Goal: Ask a question

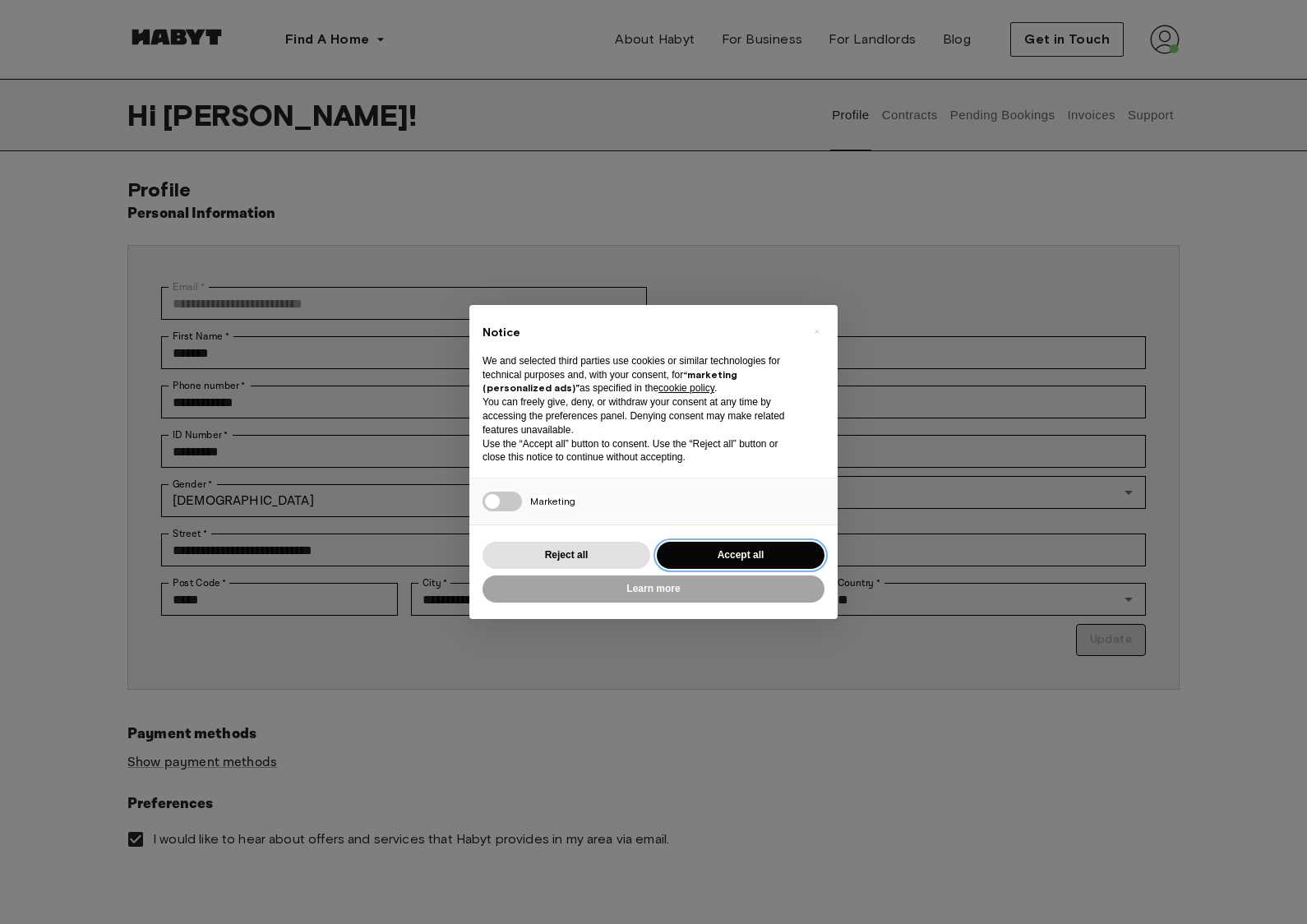
click at [764, 547] on button "Accept all" at bounding box center [740, 555] width 168 height 27
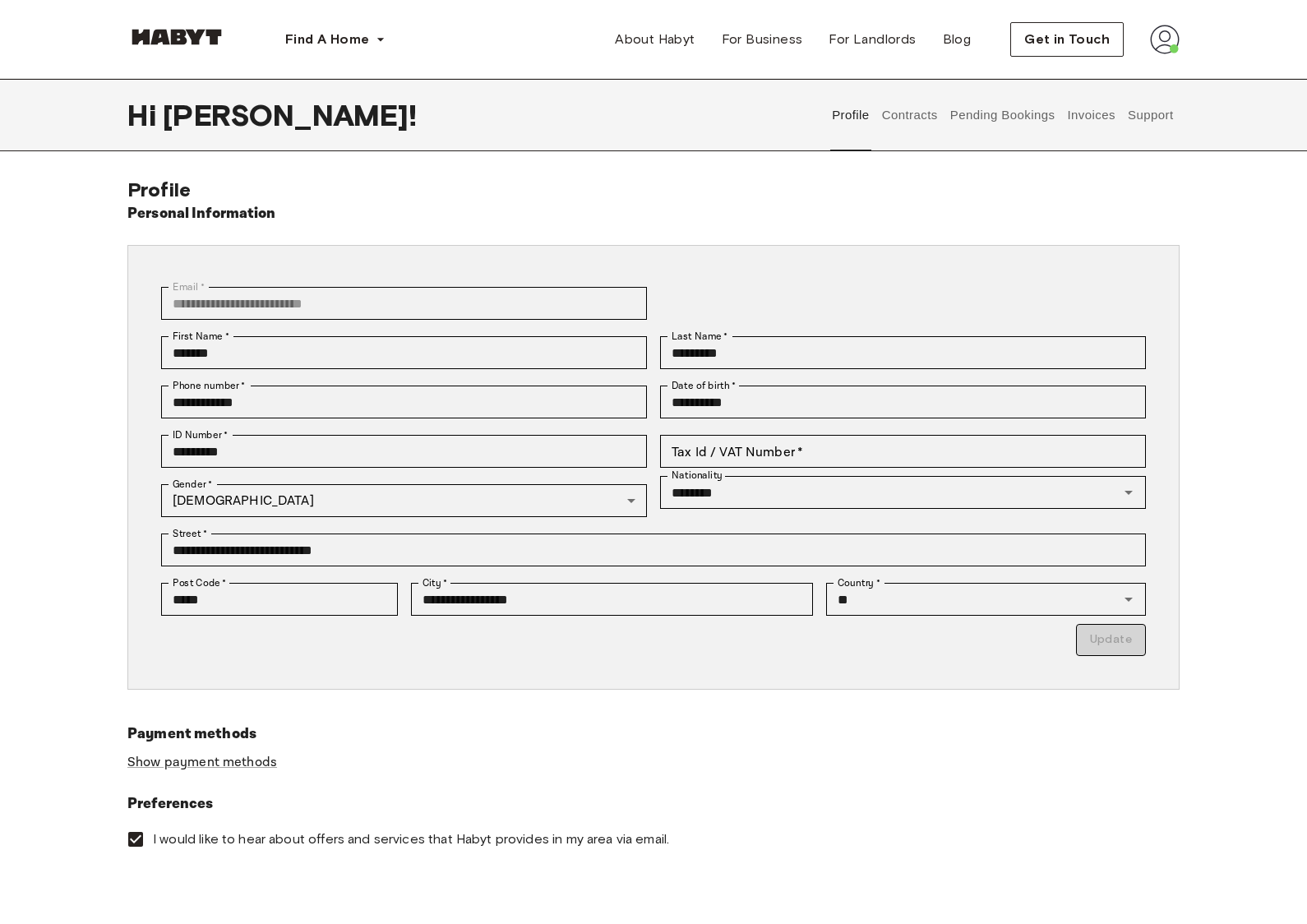
click at [1157, 118] on button "Support" at bounding box center [1150, 115] width 50 height 72
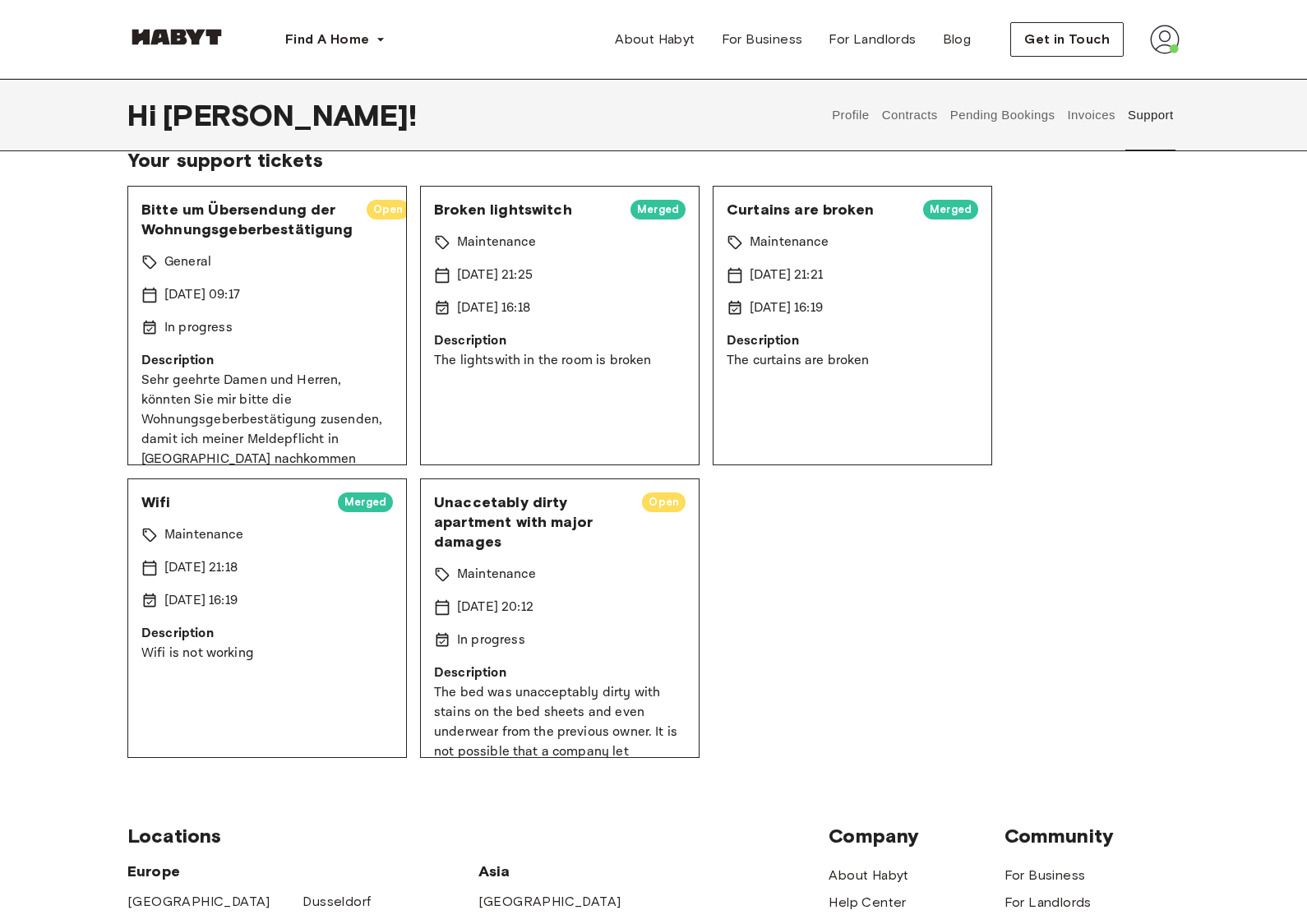
scroll to position [98, 0]
click at [199, 393] on p "Sehr geehrte Damen und Herren, könnten Sie mir bitte die Wohnungsgeberbestätigu…" at bounding box center [268, 469] width 252 height 197
click at [213, 221] on span "Bitte um Übersendung der Wohnungsgeberbestätigung" at bounding box center [248, 219] width 212 height 39
click at [334, 272] on div "Bitte um Übersendung der Wohnungsgeberbestätigung Open General 8 Sep 2025 09:17…" at bounding box center [267, 325] width 279 height 279
click at [178, 333] on p "In progress" at bounding box center [198, 328] width 68 height 20
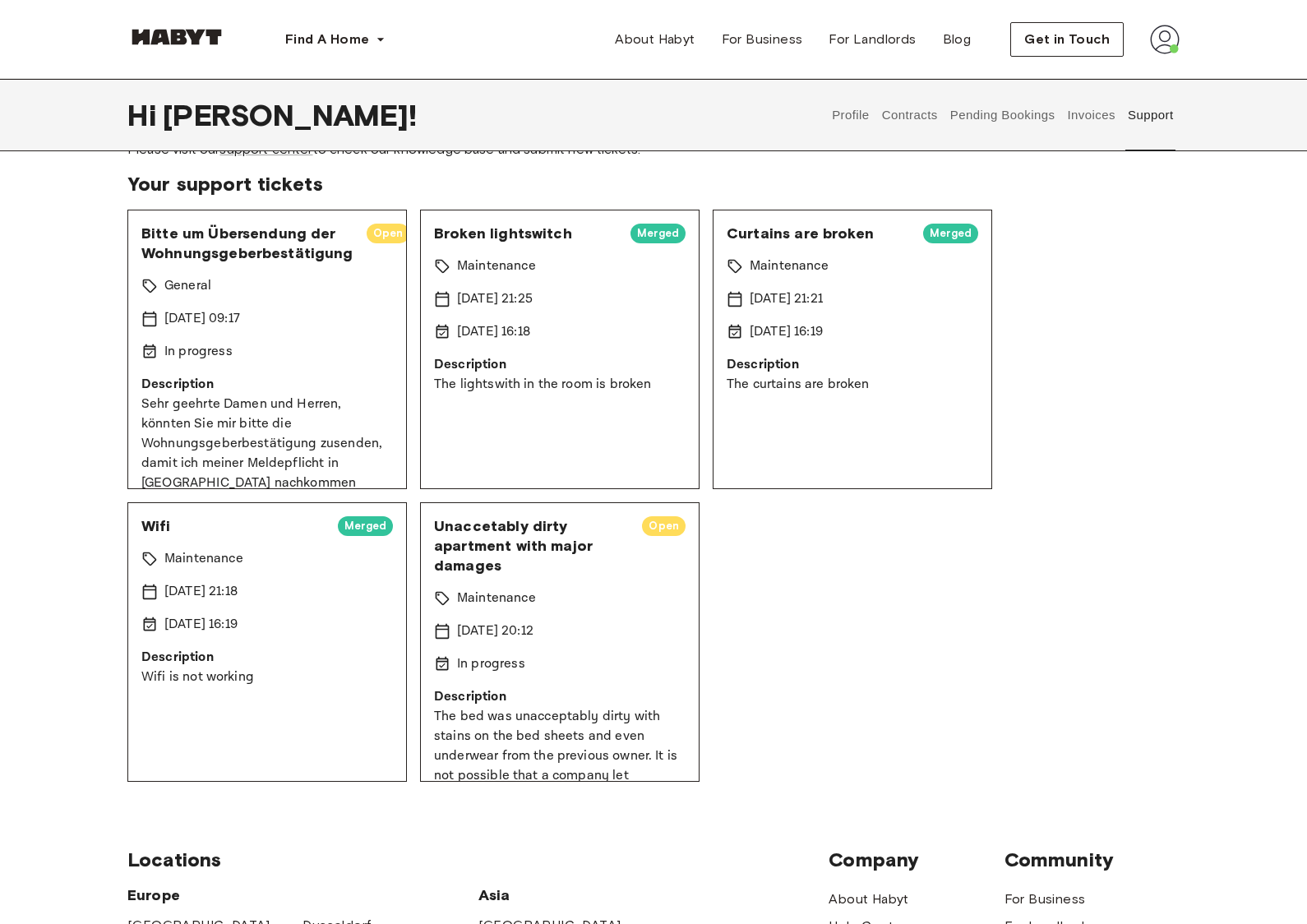
scroll to position [75, 0]
click at [345, 368] on div "Bitte um Übersendung der Wohnungsgeberbestätigung Open General 8 Sep 2025 09:17…" at bounding box center [267, 349] width 279 height 279
click at [314, 416] on p "Sehr geehrte Damen und Herren, könnten Sie mir bitte die Wohnungsgeberbestätigu…" at bounding box center [268, 492] width 252 height 197
click at [181, 317] on p "[DATE] 09:17" at bounding box center [202, 319] width 76 height 20
click at [178, 255] on span "Bitte um Übersendung der Wohnungsgeberbestätigung" at bounding box center [248, 242] width 212 height 39
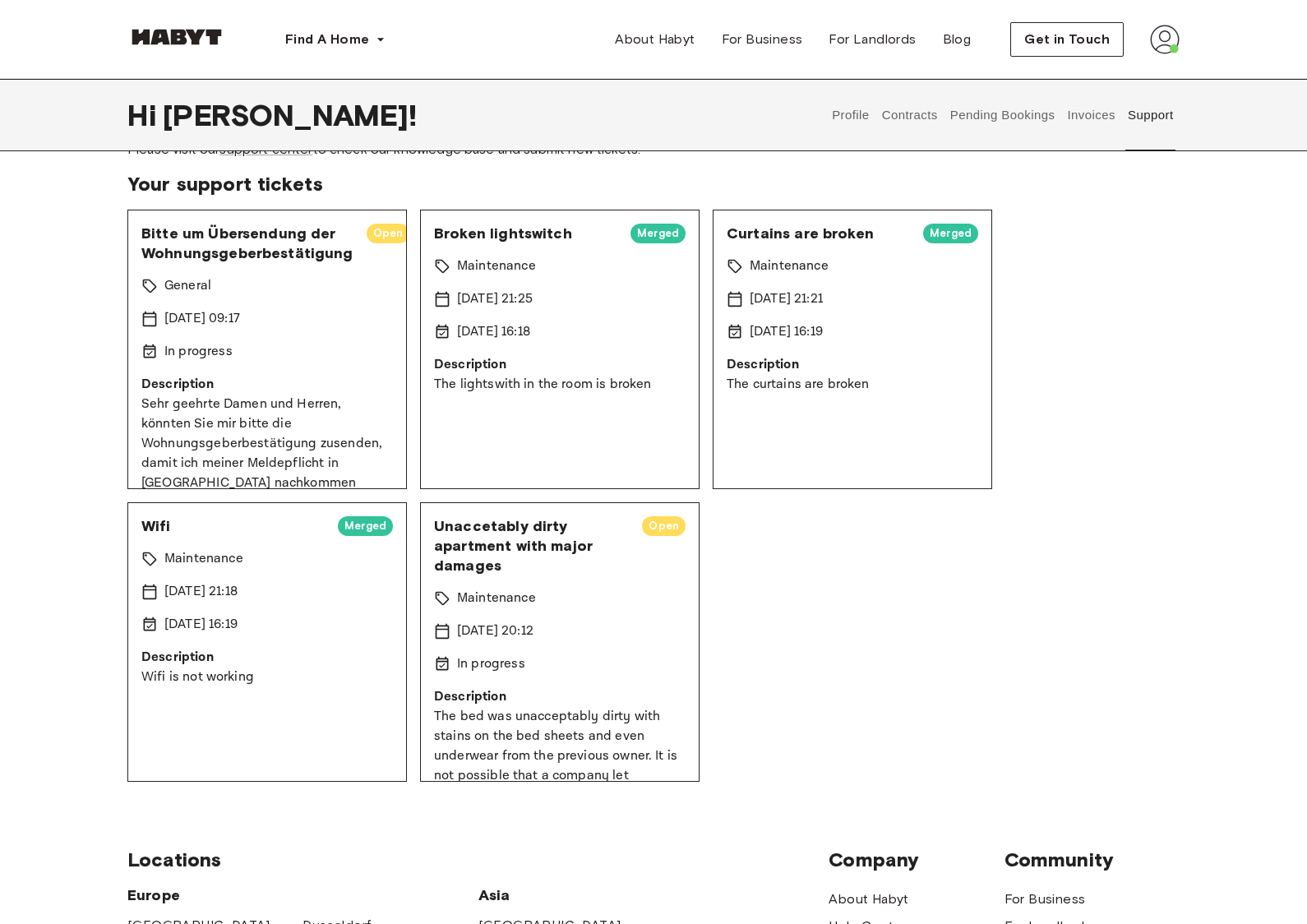
click at [172, 248] on span "Bitte um Übersendung der Wohnungsgeberbestätigung" at bounding box center [248, 242] width 212 height 39
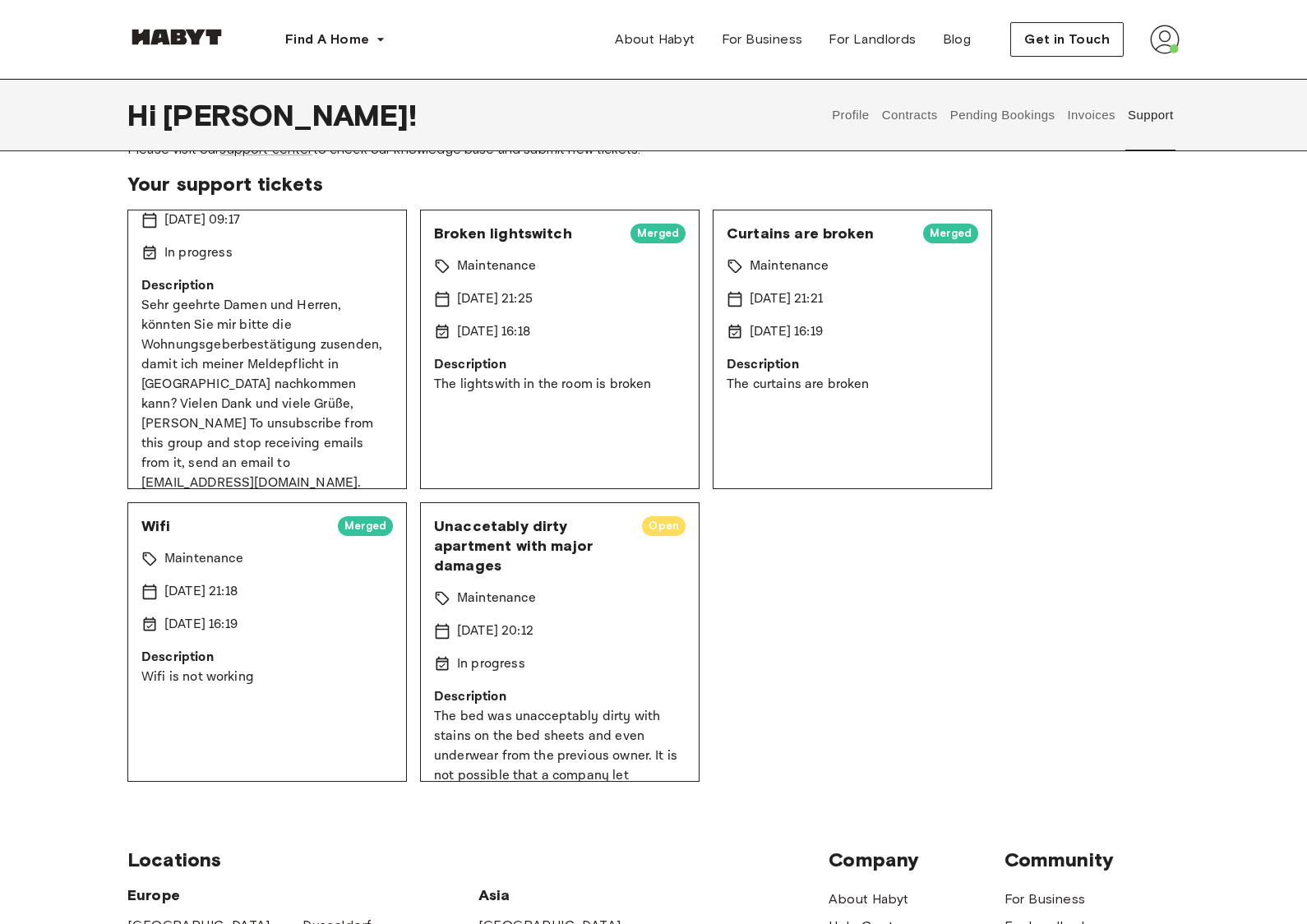
scroll to position [97, 0]
click at [368, 430] on p "Sehr geehrte Damen und Herren, könnten Sie mir bitte die Wohnungsgeberbestätigu…" at bounding box center [268, 396] width 252 height 197
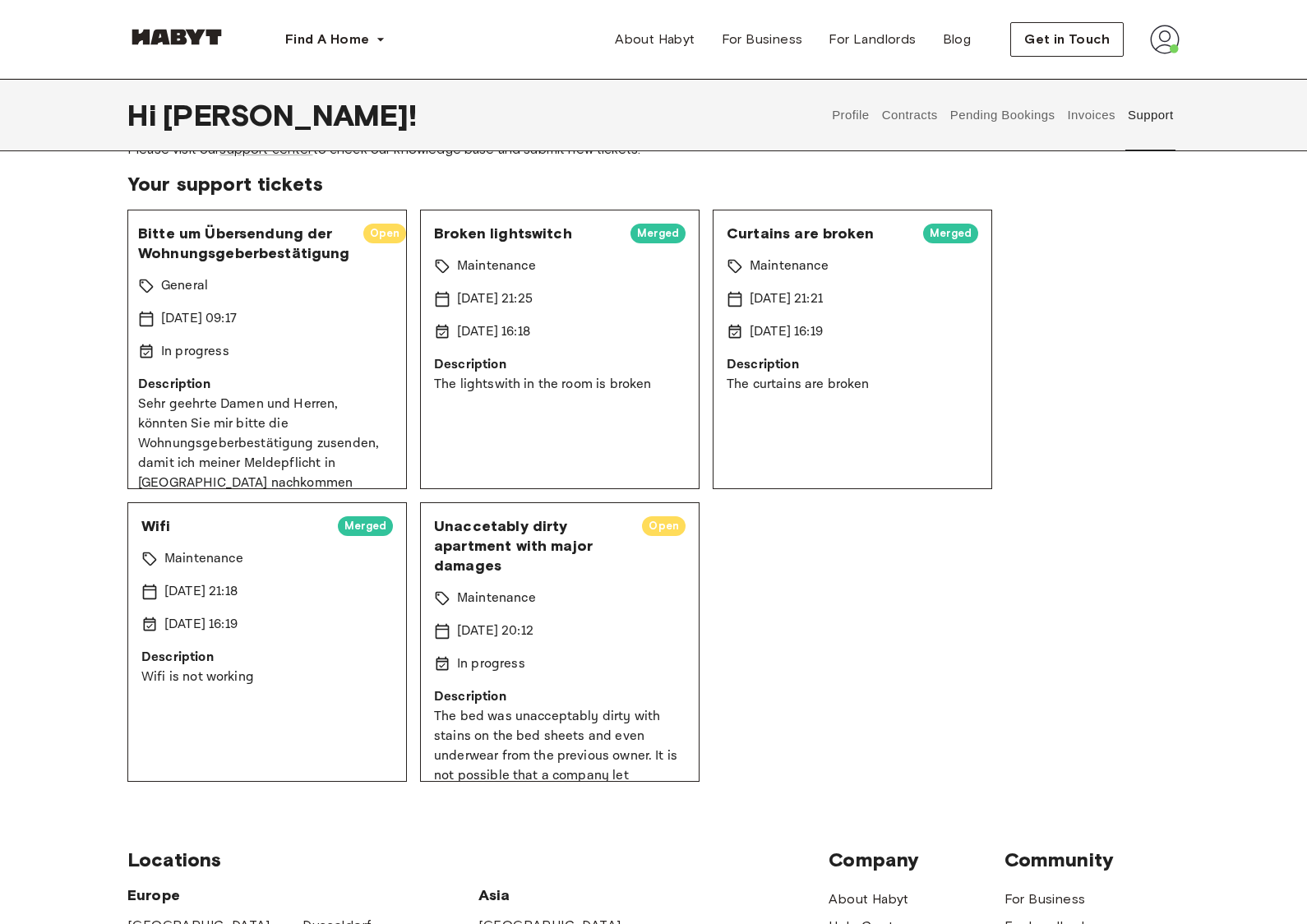
scroll to position [0, 17]
click at [275, 243] on span "Bitte um Übersendung der Wohnungsgeberbestätigung" at bounding box center [244, 242] width 212 height 39
click at [275, 242] on span "Bitte um Übersendung der Wohnungsgeberbestätigung" at bounding box center [244, 242] width 212 height 39
click at [290, 242] on span "Bitte um Übersendung der Wohnungsgeberbestätigung" at bounding box center [244, 242] width 212 height 39
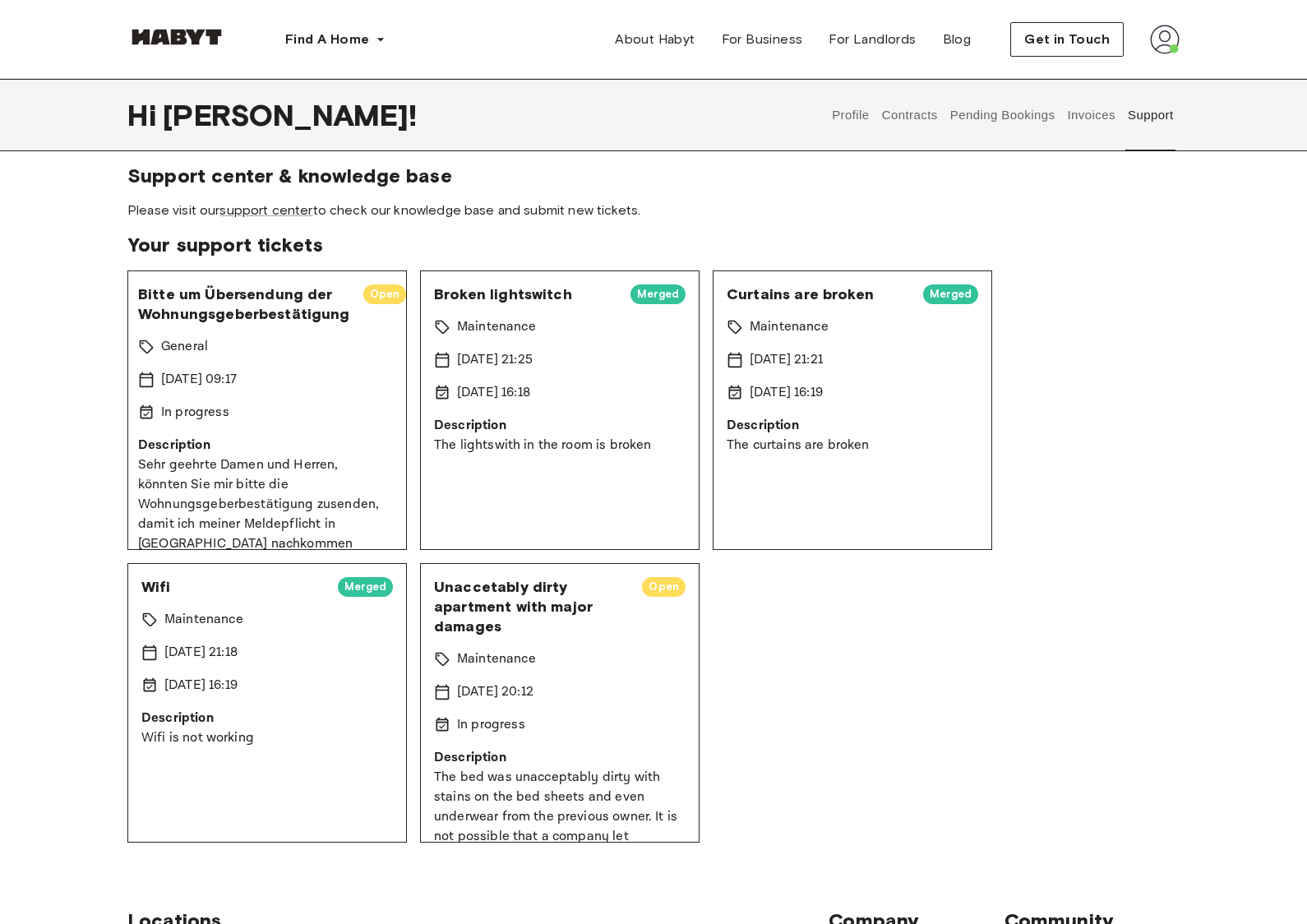
scroll to position [15, 0]
click at [287, 206] on link "support center" at bounding box center [265, 209] width 93 height 16
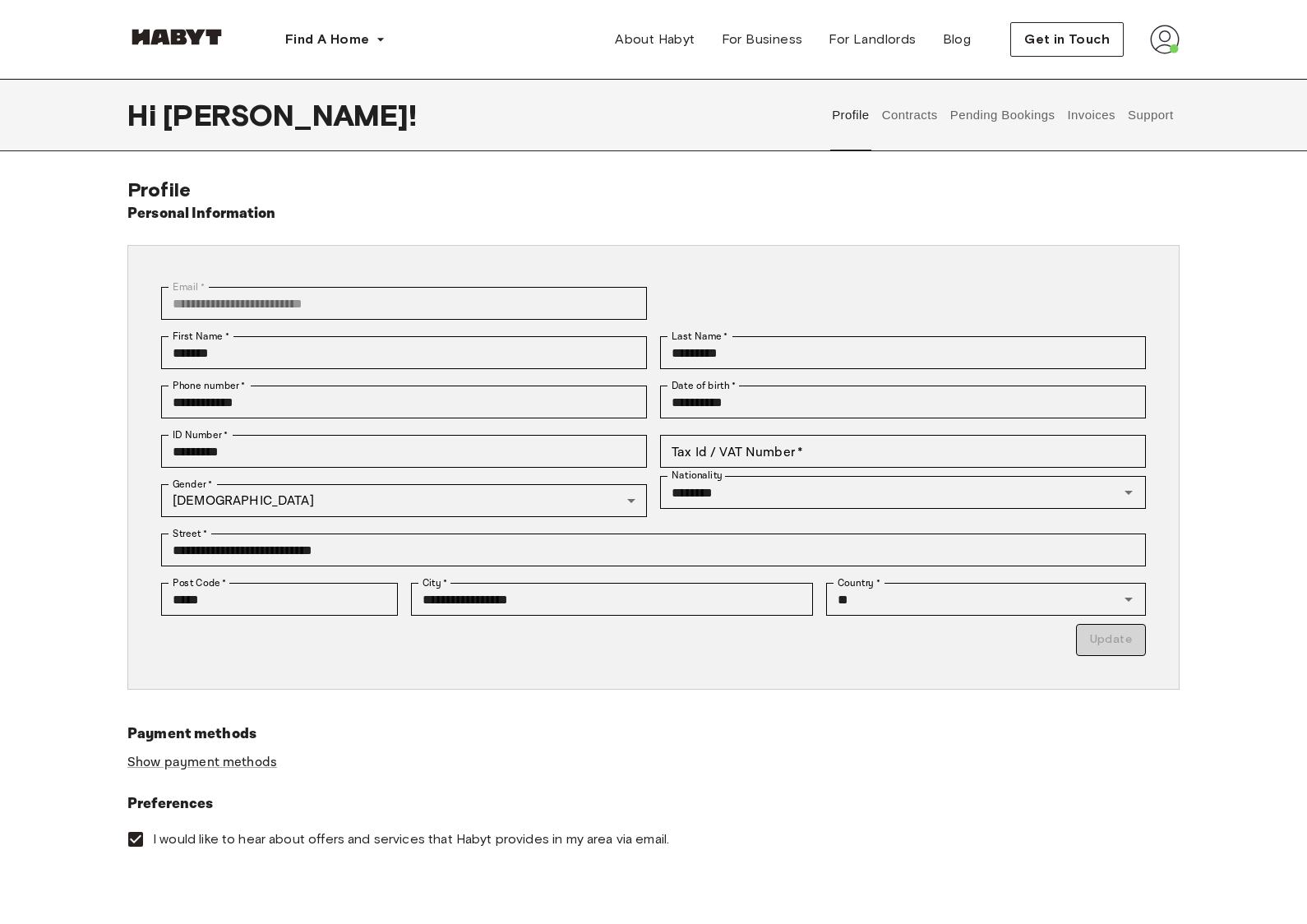
click at [1156, 108] on button "Support" at bounding box center [1150, 115] width 50 height 72
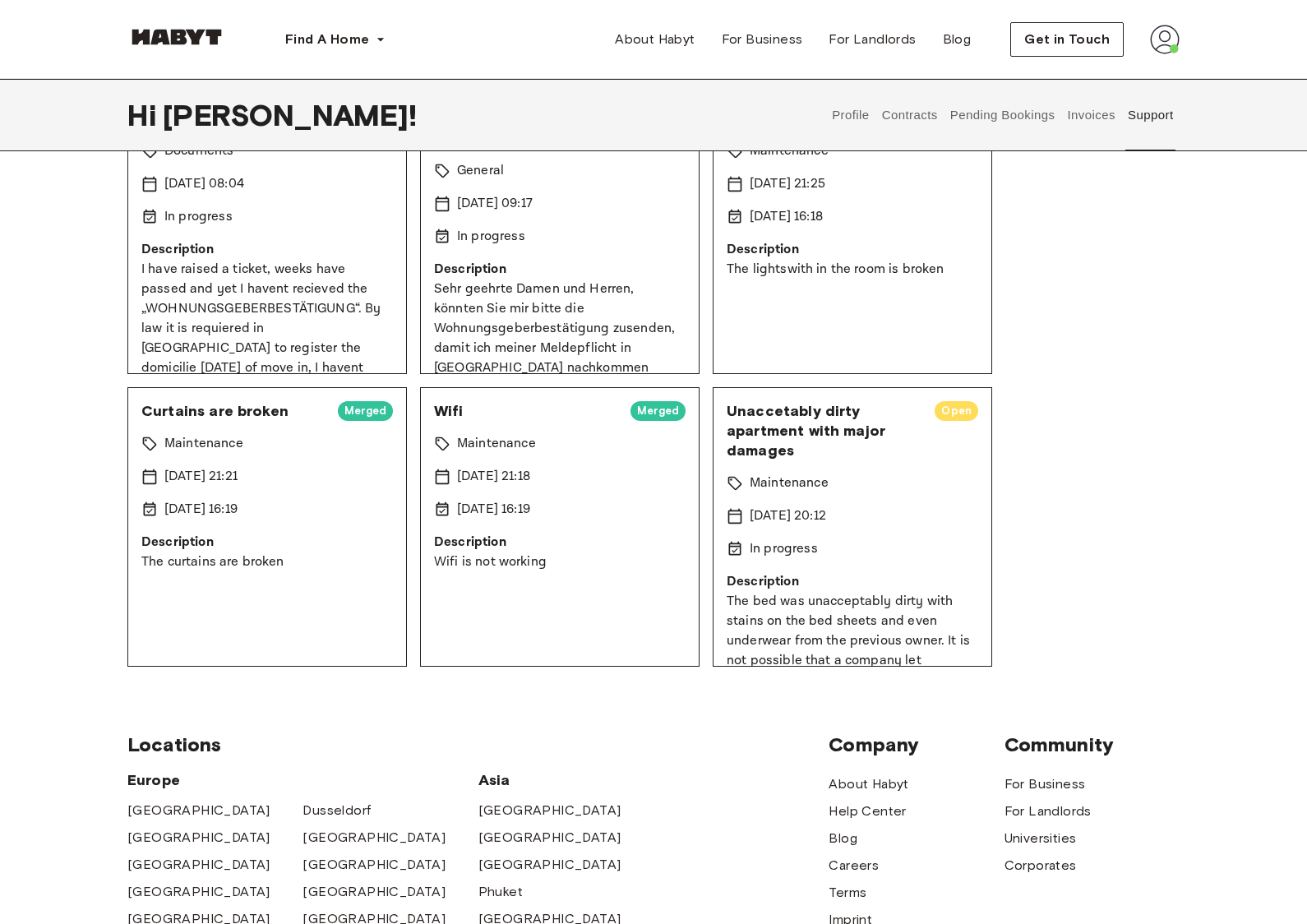
scroll to position [0, 17]
